Goal: Task Accomplishment & Management: Complete application form

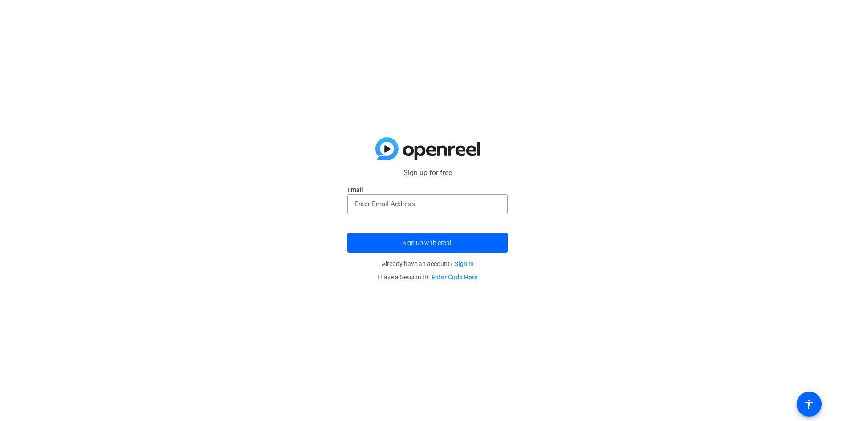
drag, startPoint x: 193, startPoint y: 61, endPoint x: 193, endPoint y: 65, distance: 4.9
click at [192, 61] on div "Sign up for free Email Sign up with email Already have an account? Sign in I ha…" at bounding box center [427, 210] width 855 height 421
click at [416, 208] on input "email" at bounding box center [427, 203] width 146 height 11
type input "d"
type input "[EMAIL_ADDRESS][DOMAIN_NAME]"
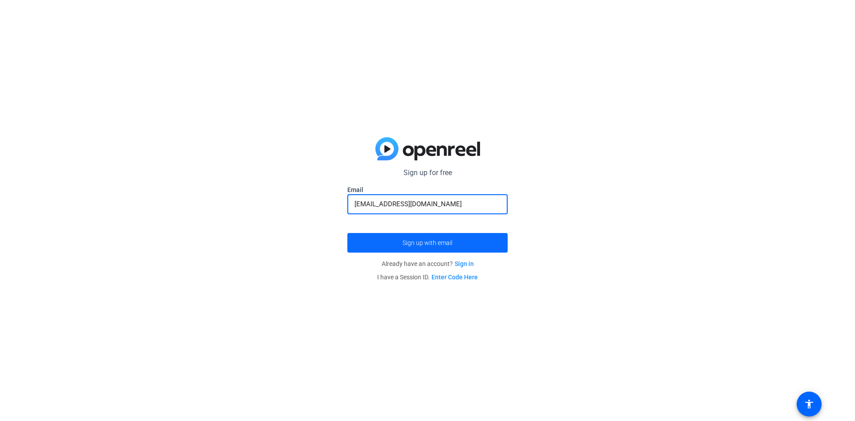
click at [438, 237] on span "submit" at bounding box center [427, 242] width 160 height 21
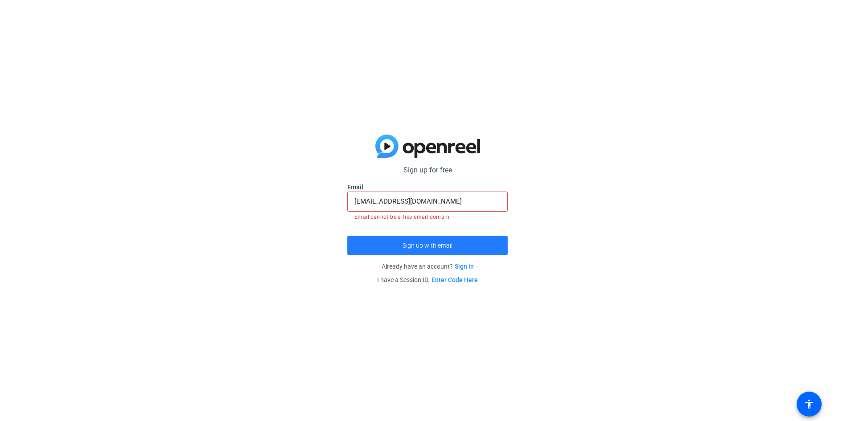
click at [437, 238] on span "submit" at bounding box center [427, 245] width 160 height 21
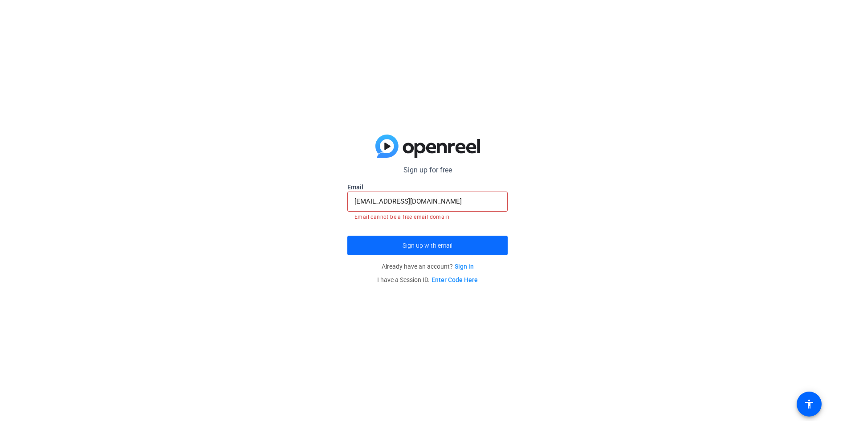
click at [437, 238] on span "submit" at bounding box center [427, 245] width 160 height 21
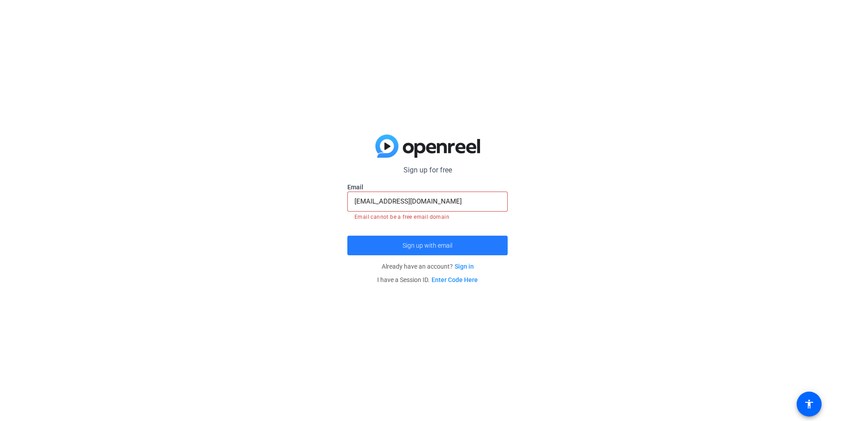
click at [437, 238] on span "submit" at bounding box center [427, 245] width 160 height 21
